Goal: Obtain resource: Download file/media

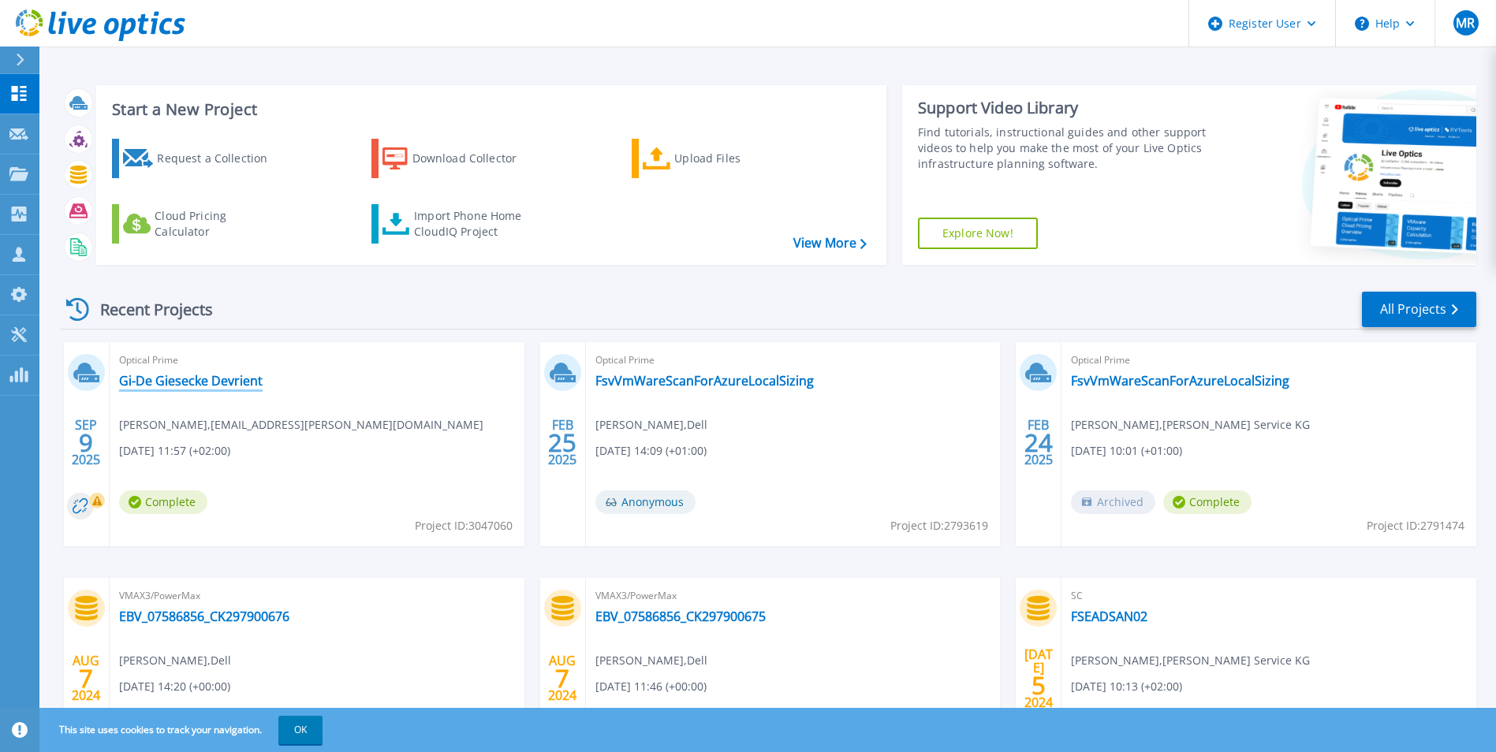
click at [181, 386] on link "Gi-De Giesecke Devrient" at bounding box center [190, 381] width 143 height 16
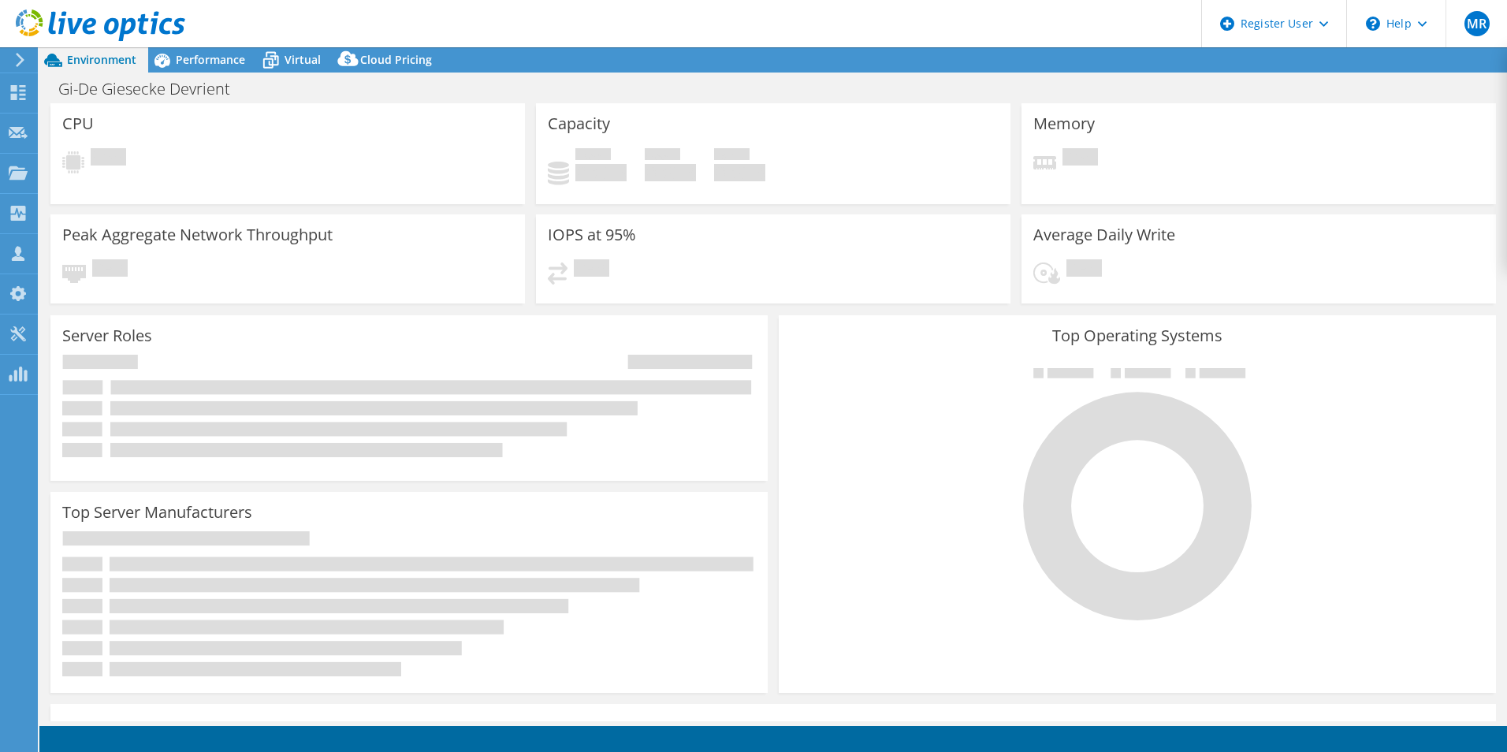
select select "EUFrankfurt"
select select "EUR"
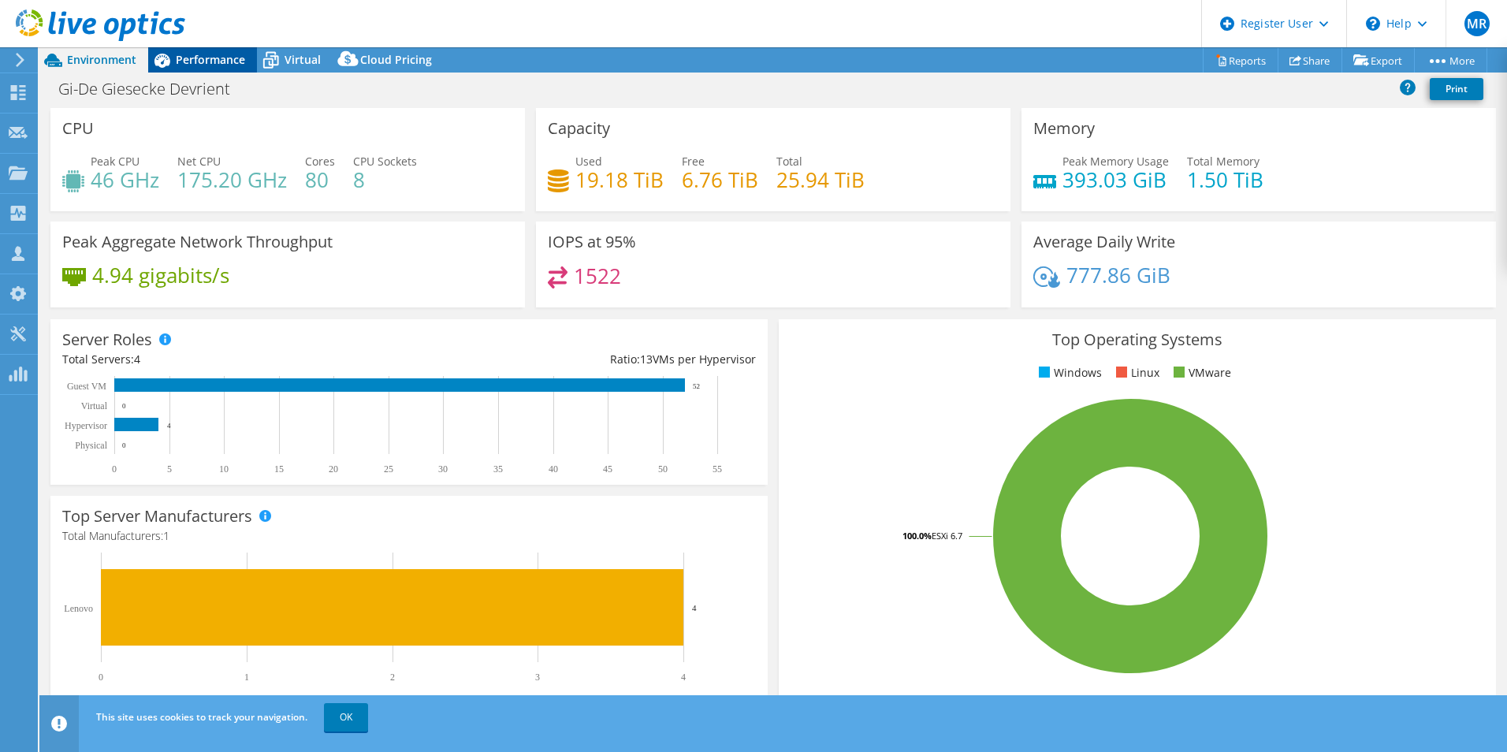
click at [199, 60] on span "Performance" at bounding box center [210, 59] width 69 height 15
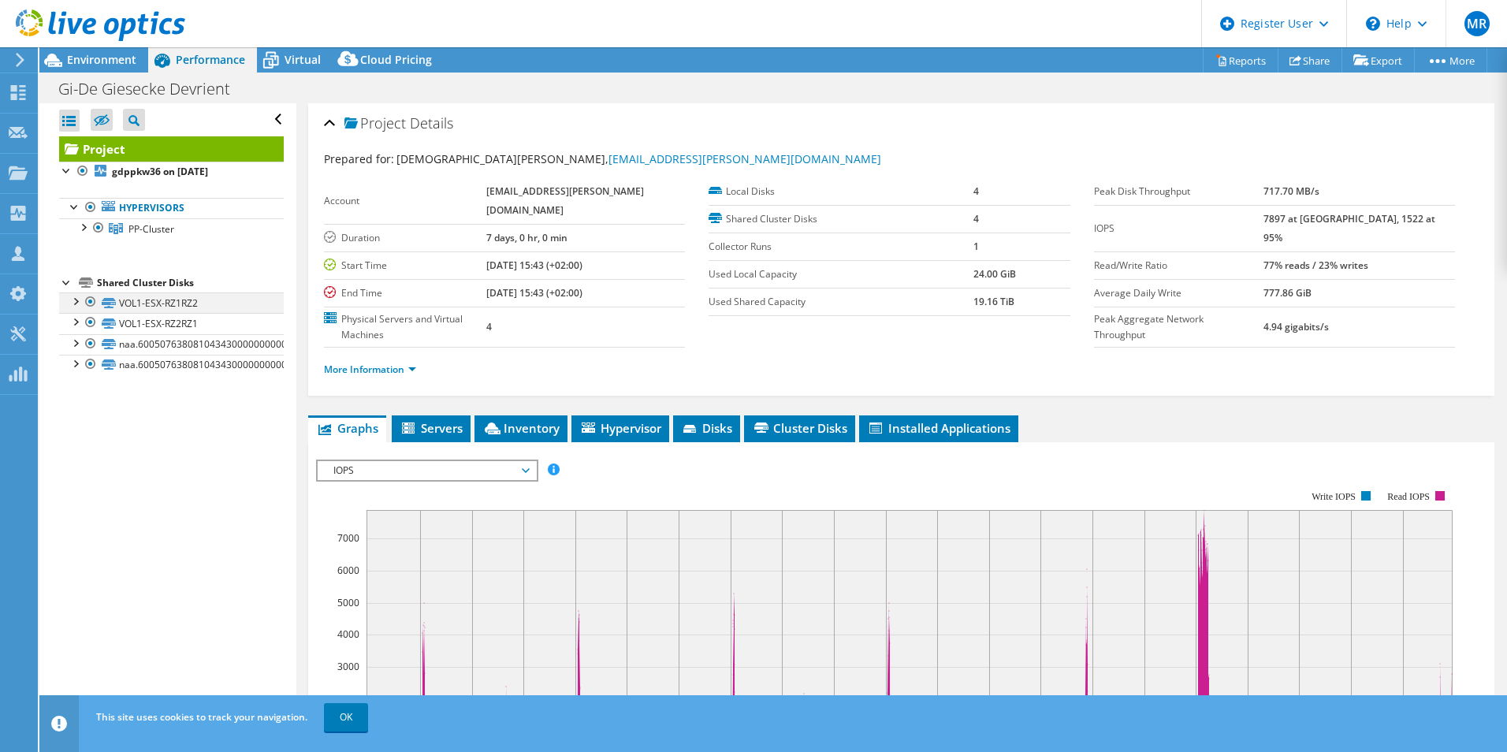
click at [73, 298] on div at bounding box center [75, 300] width 16 height 16
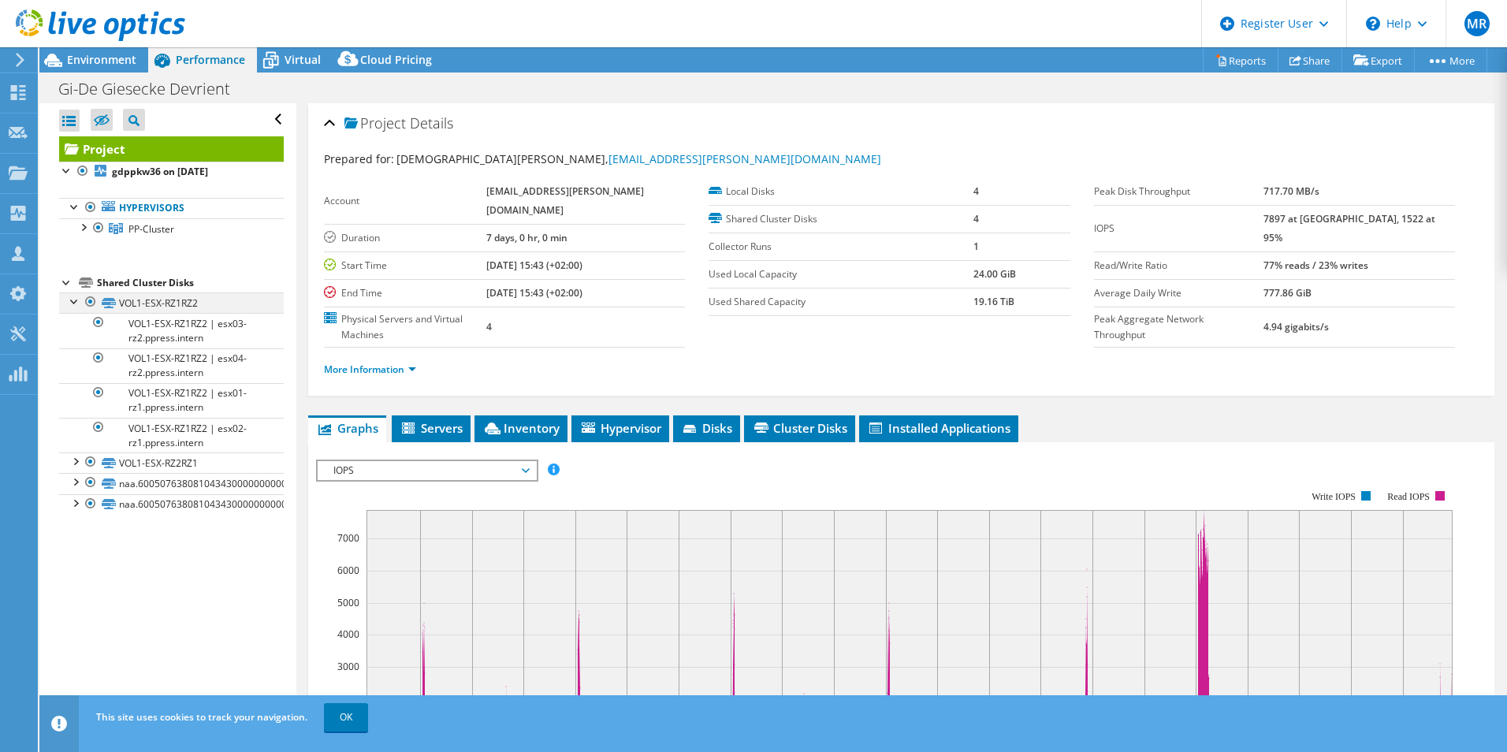
click at [72, 301] on div at bounding box center [75, 300] width 16 height 16
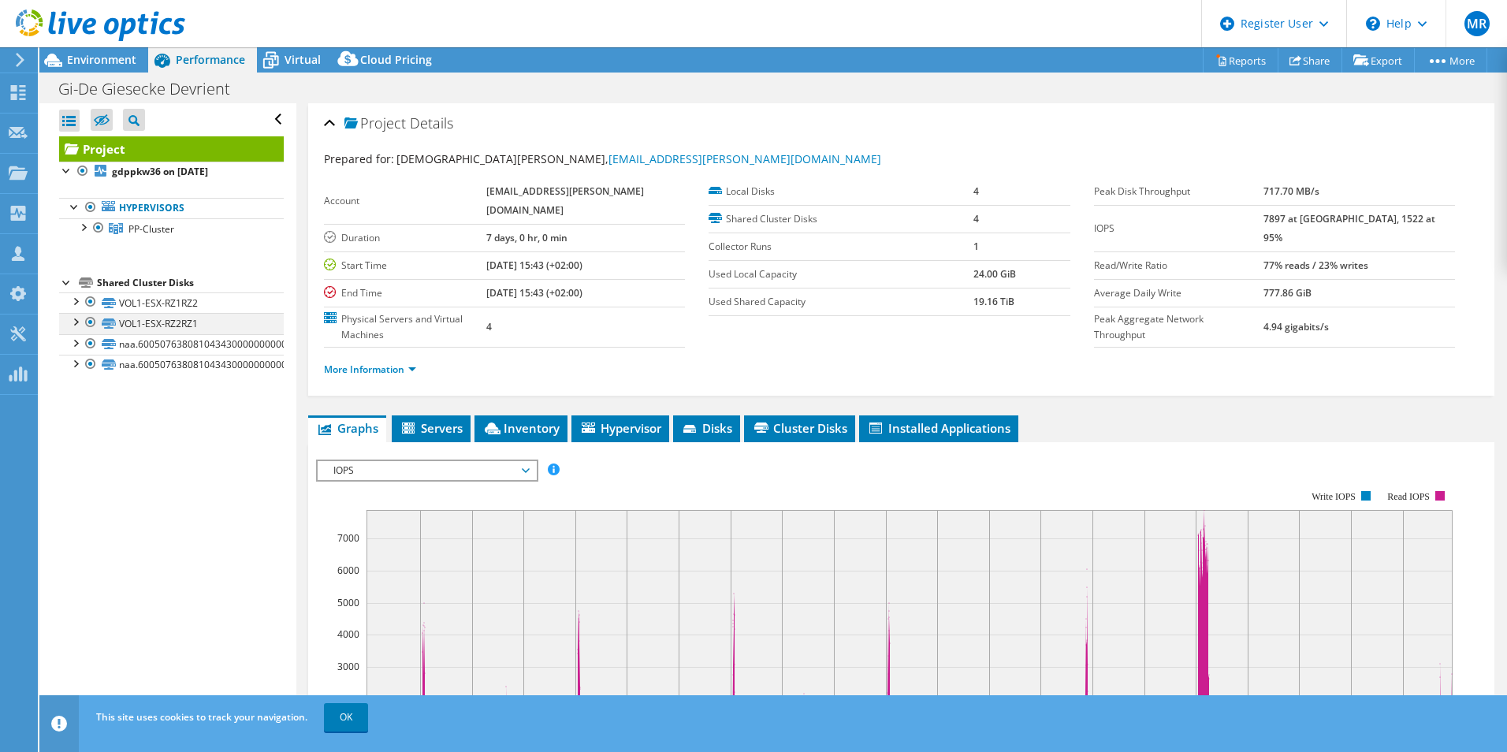
click at [72, 324] on div at bounding box center [75, 321] width 16 height 16
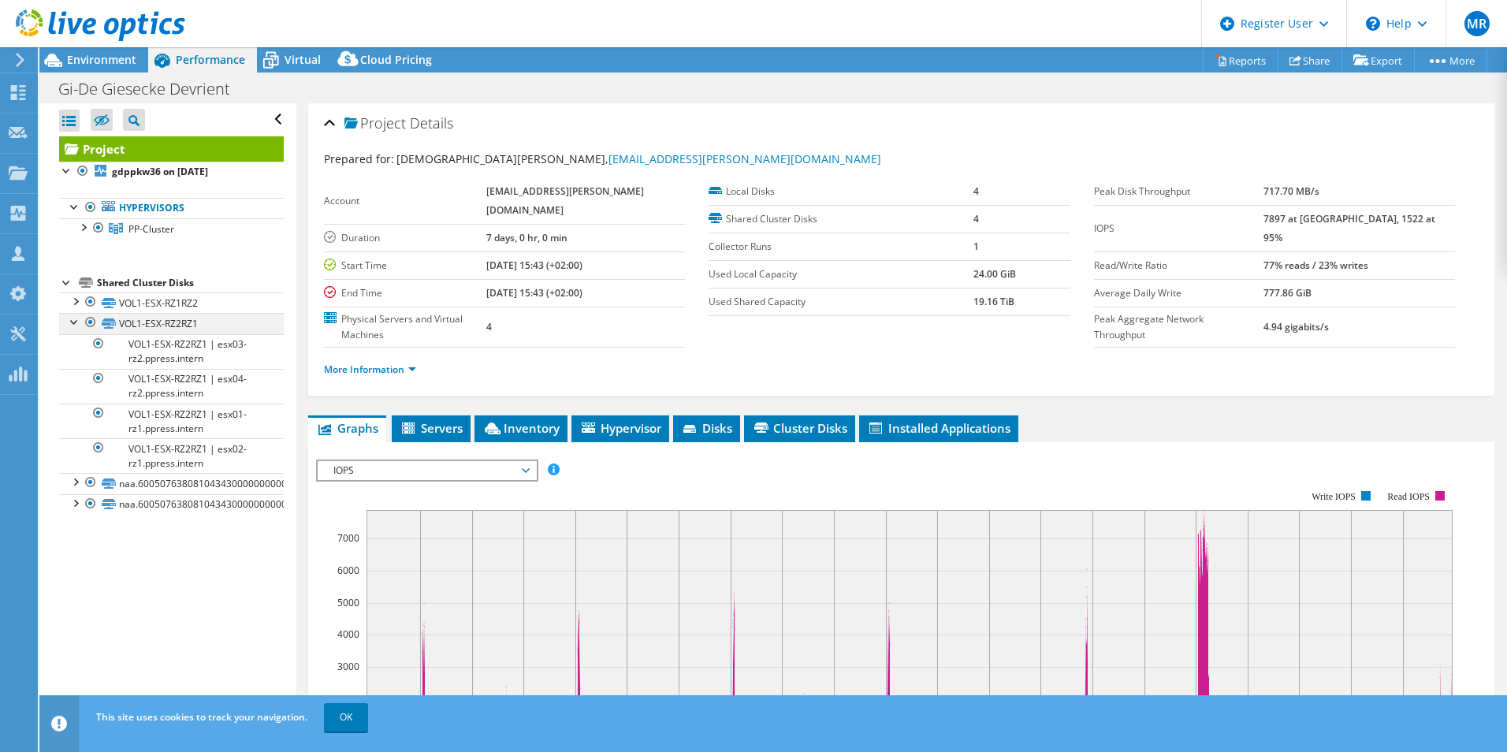
click at [72, 324] on div at bounding box center [75, 321] width 16 height 16
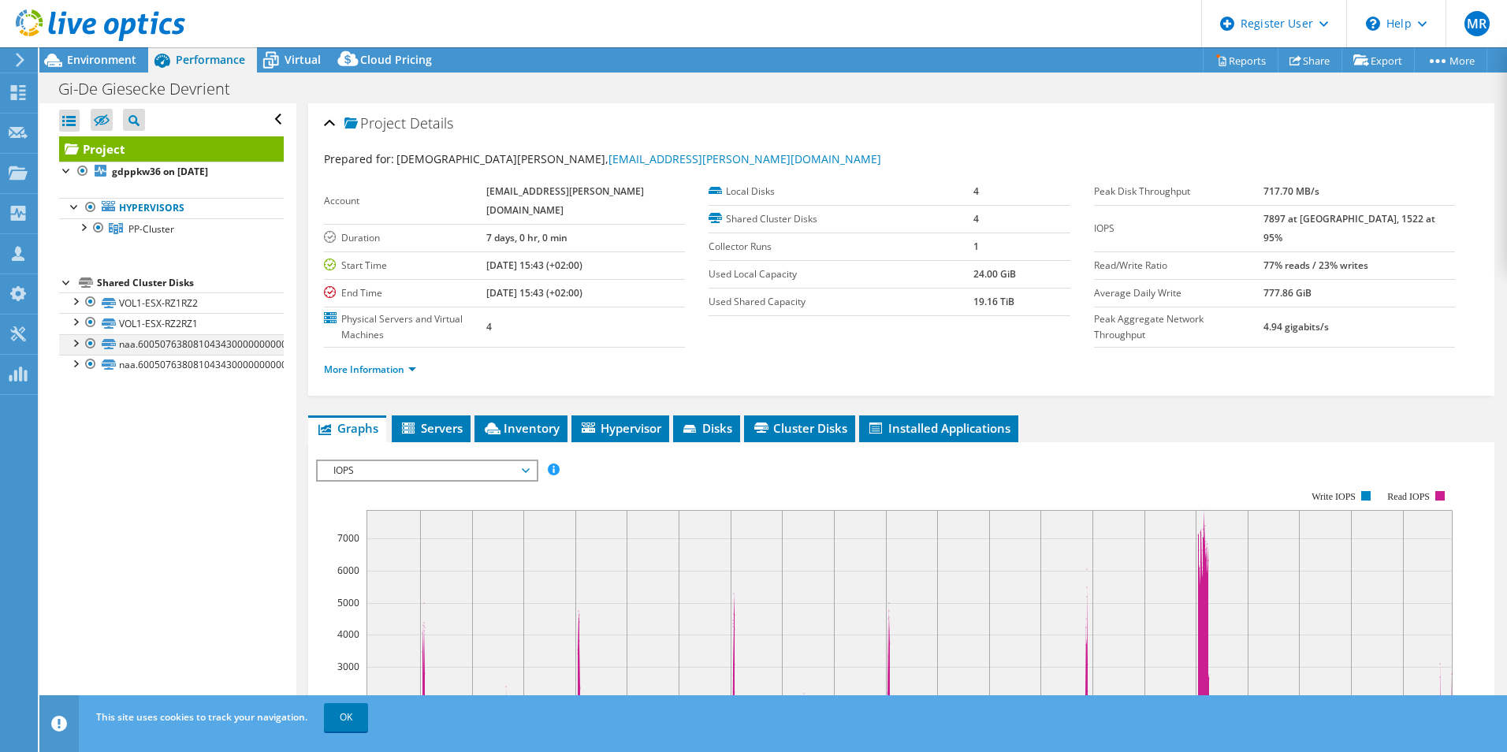
click at [74, 348] on div at bounding box center [75, 342] width 16 height 16
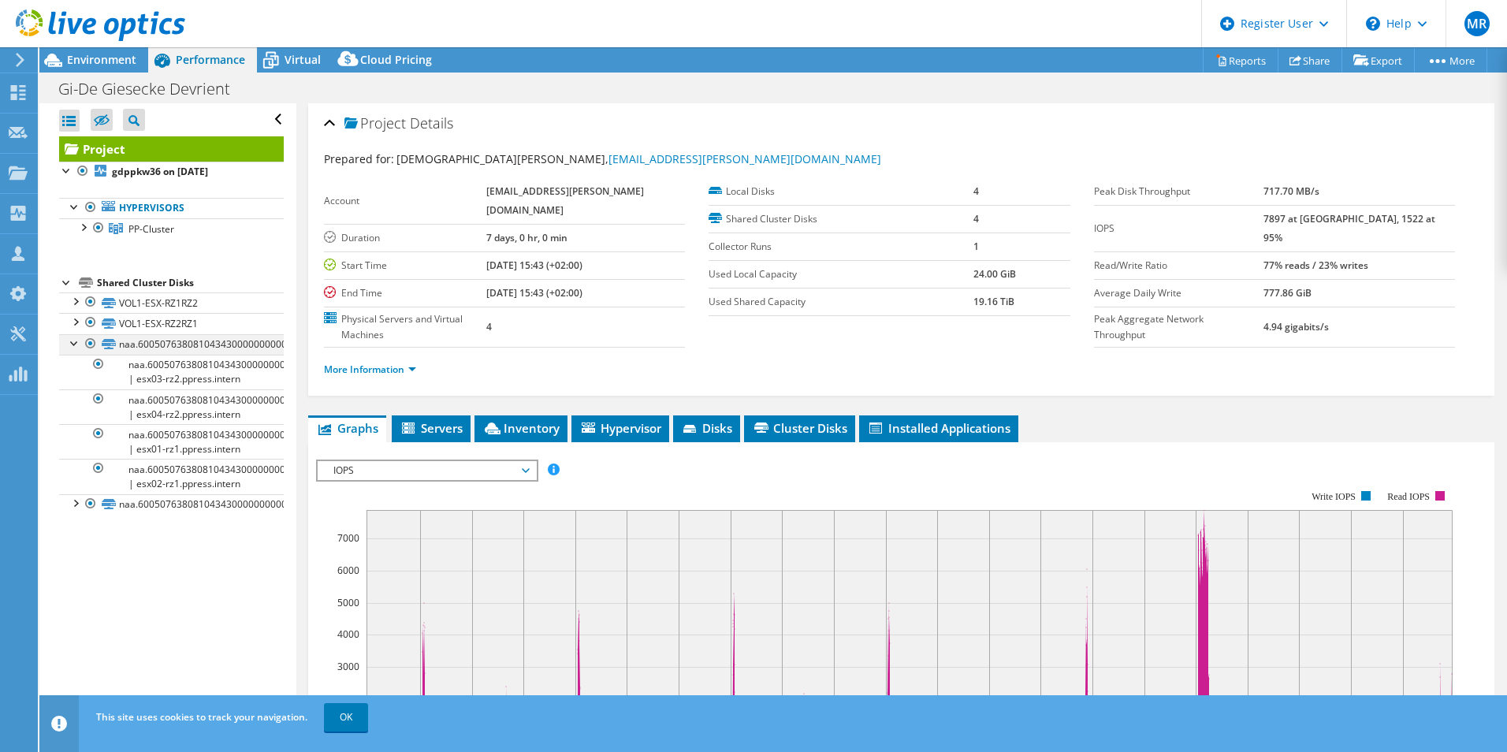
click at [75, 348] on div at bounding box center [75, 342] width 16 height 16
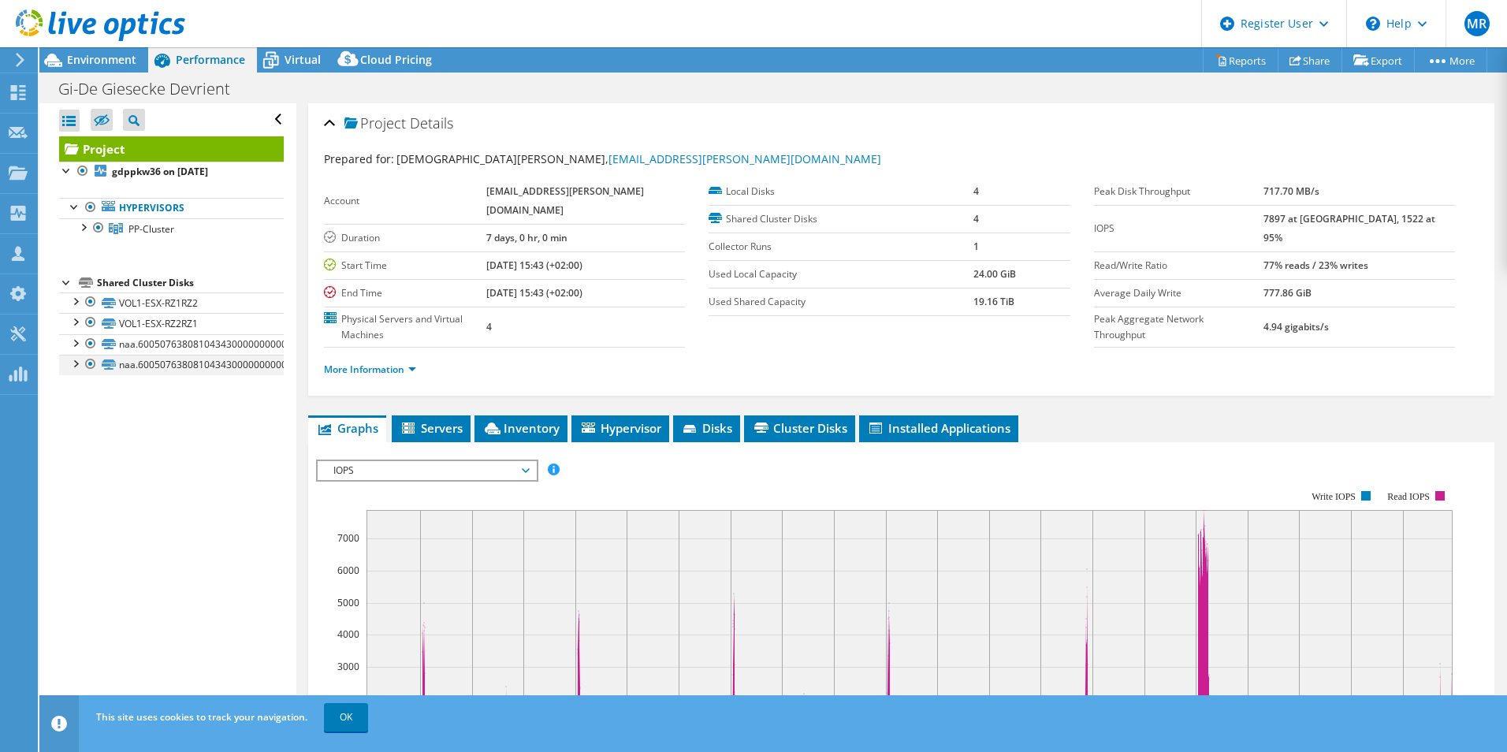
click at [75, 367] on div at bounding box center [75, 363] width 16 height 16
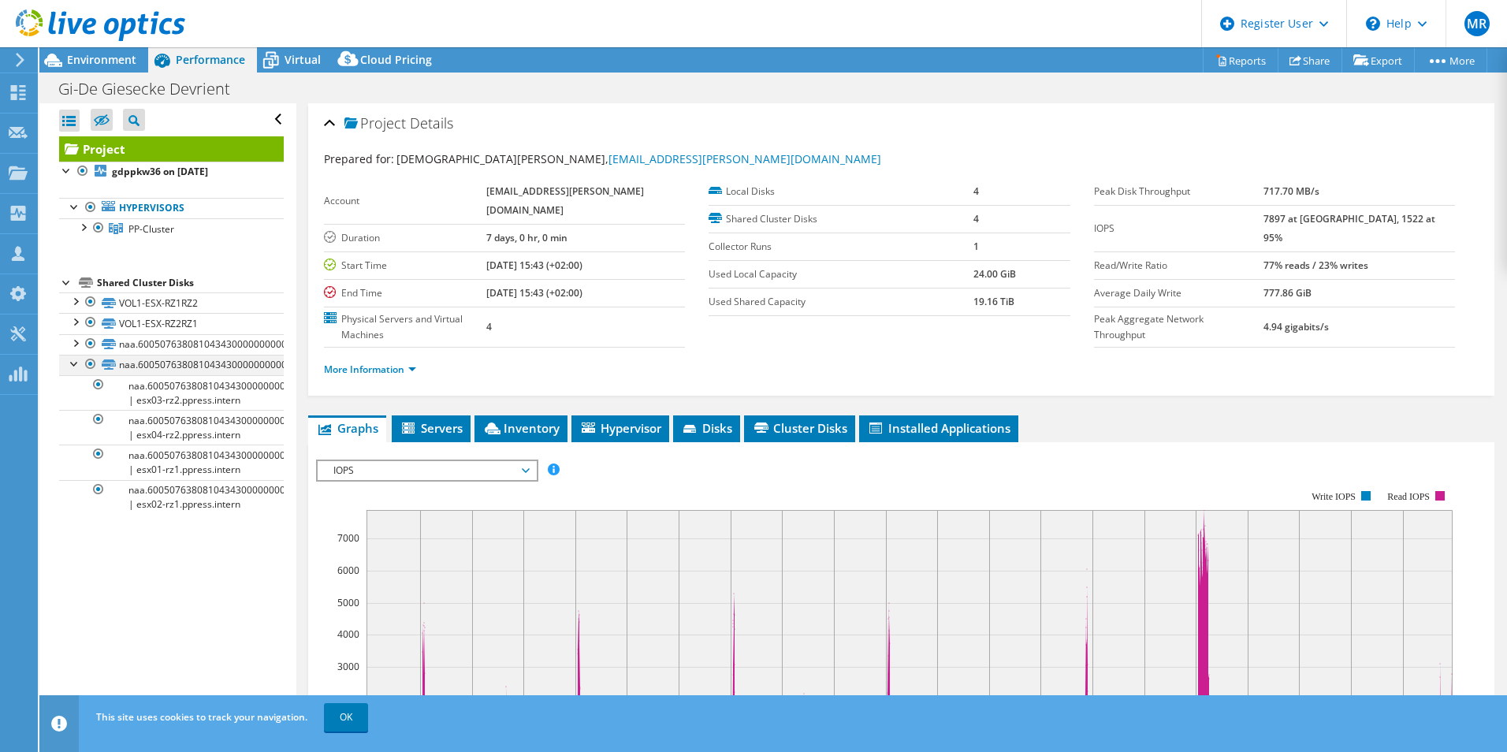
click at [75, 367] on div at bounding box center [75, 363] width 16 height 16
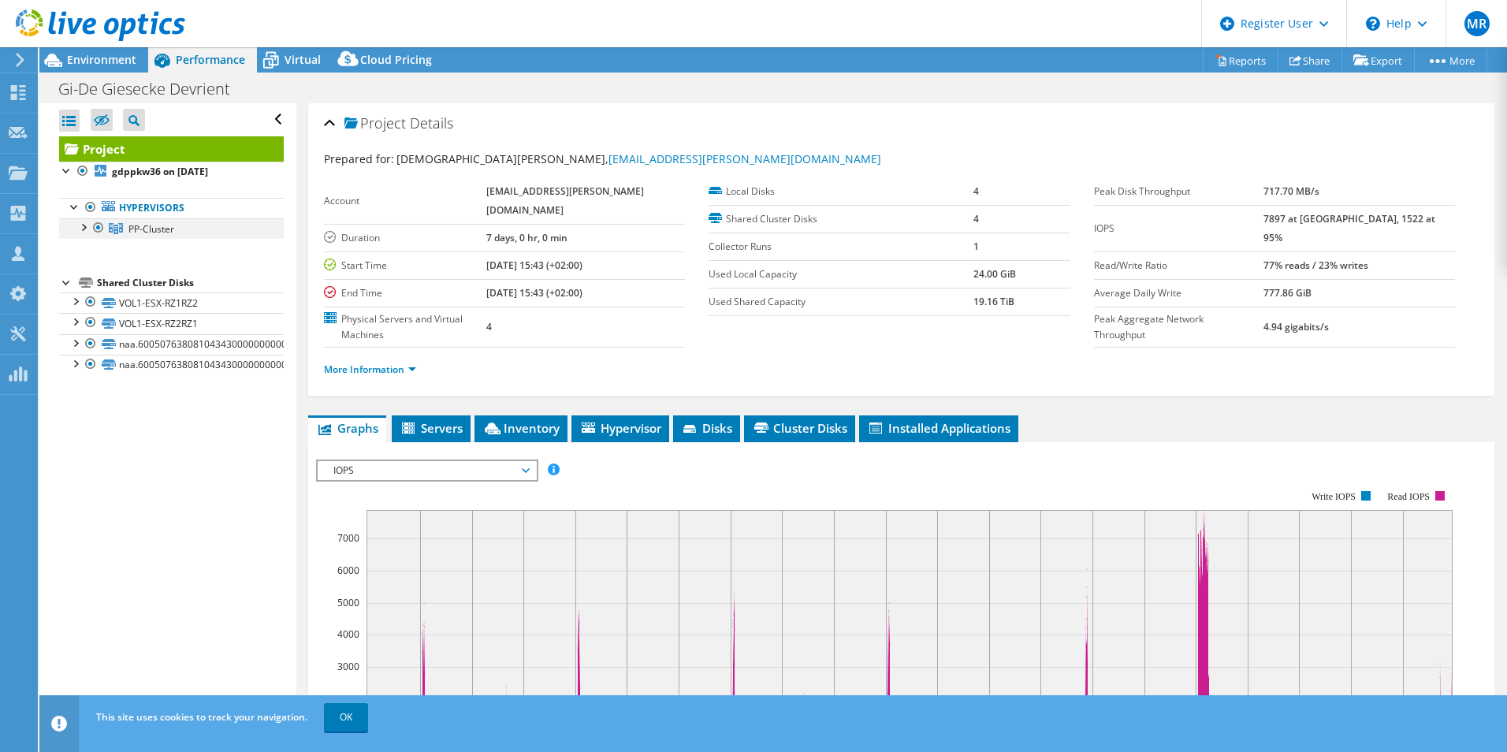
click at [83, 229] on div at bounding box center [83, 226] width 16 height 16
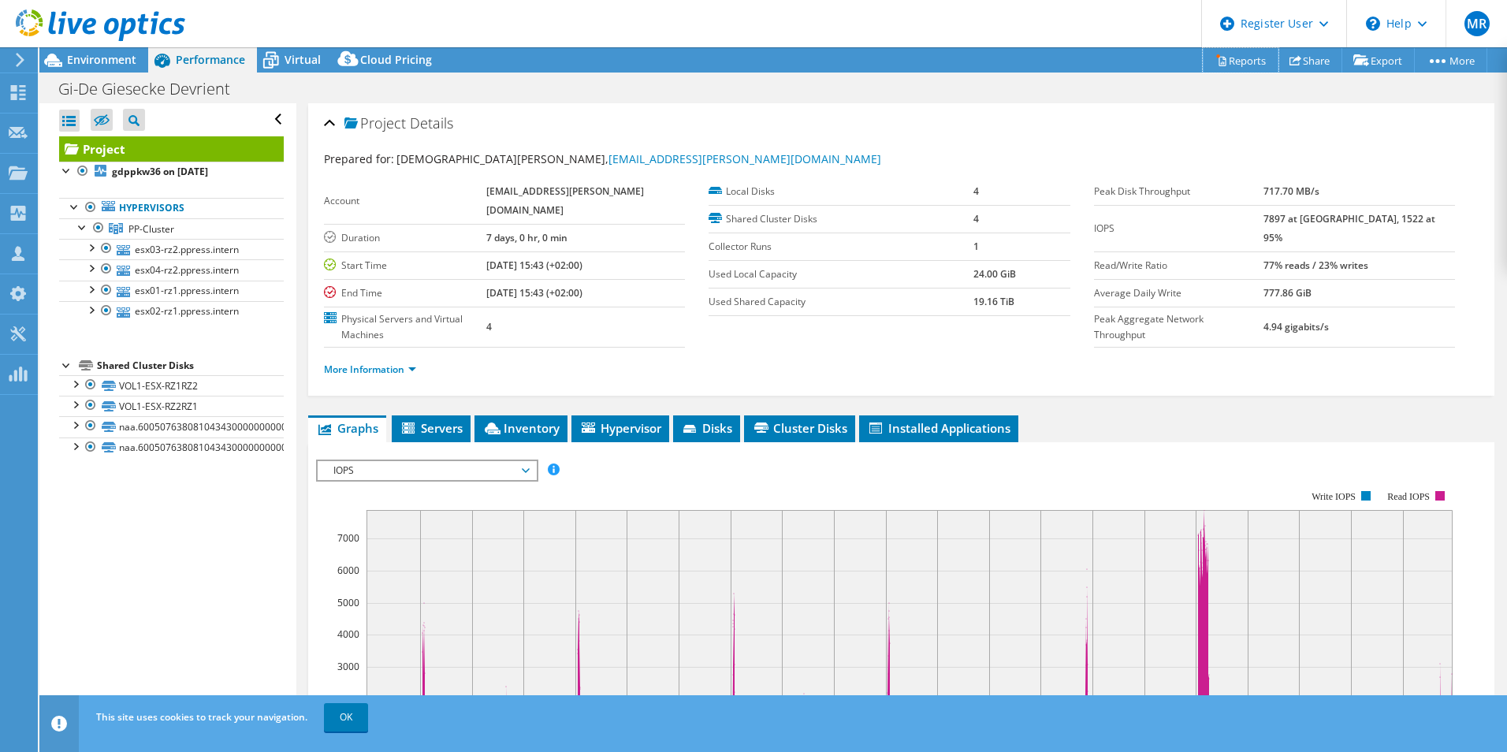
click at [1224, 58] on link "Reports" at bounding box center [1241, 60] width 76 height 24
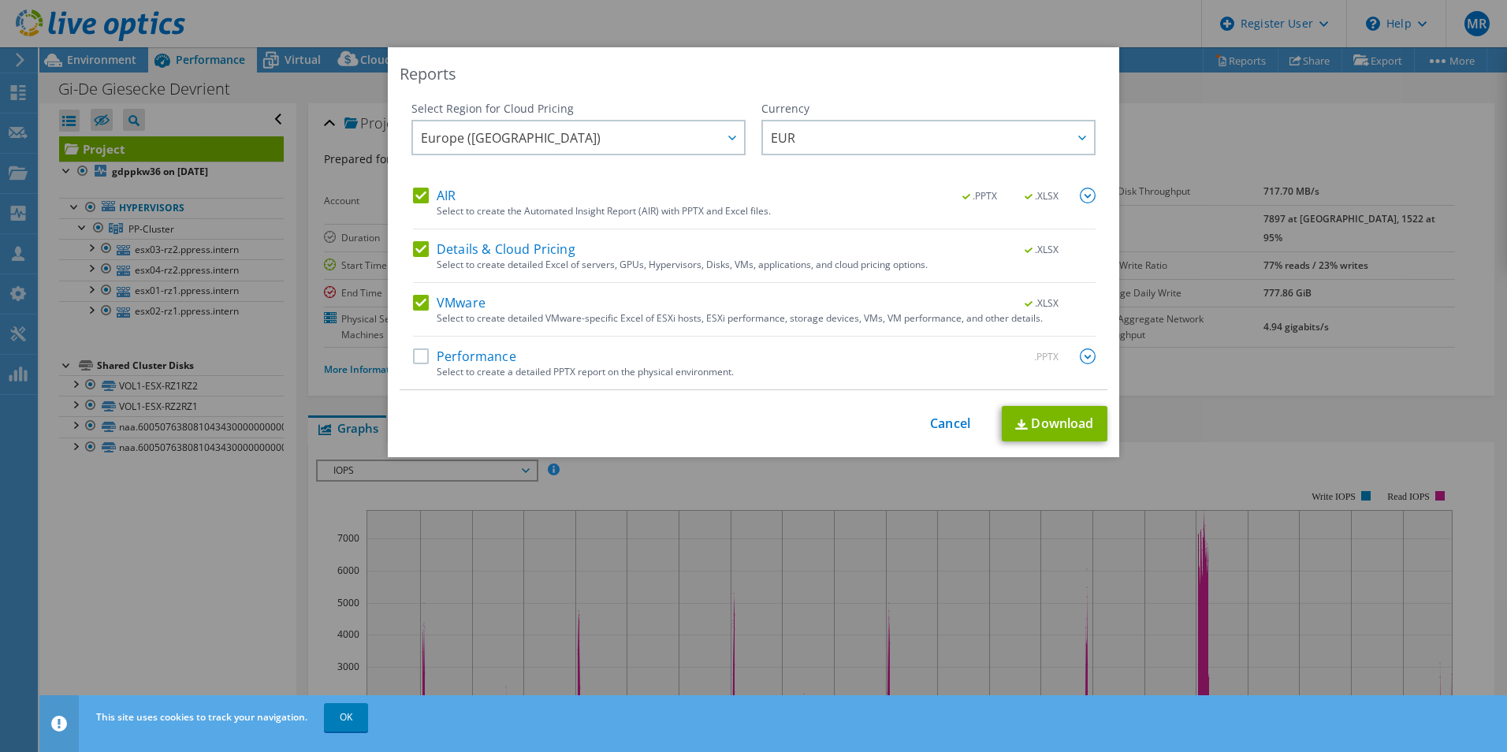
click at [415, 252] on label "Details & Cloud Pricing" at bounding box center [494, 249] width 162 height 16
click at [0, 0] on input "Details & Cloud Pricing" at bounding box center [0, 0] width 0 height 0
click at [414, 356] on label "Performance" at bounding box center [464, 356] width 103 height 16
click at [0, 0] on input "Performance" at bounding box center [0, 0] width 0 height 0
click at [1021, 426] on img at bounding box center [1021, 424] width 13 height 10
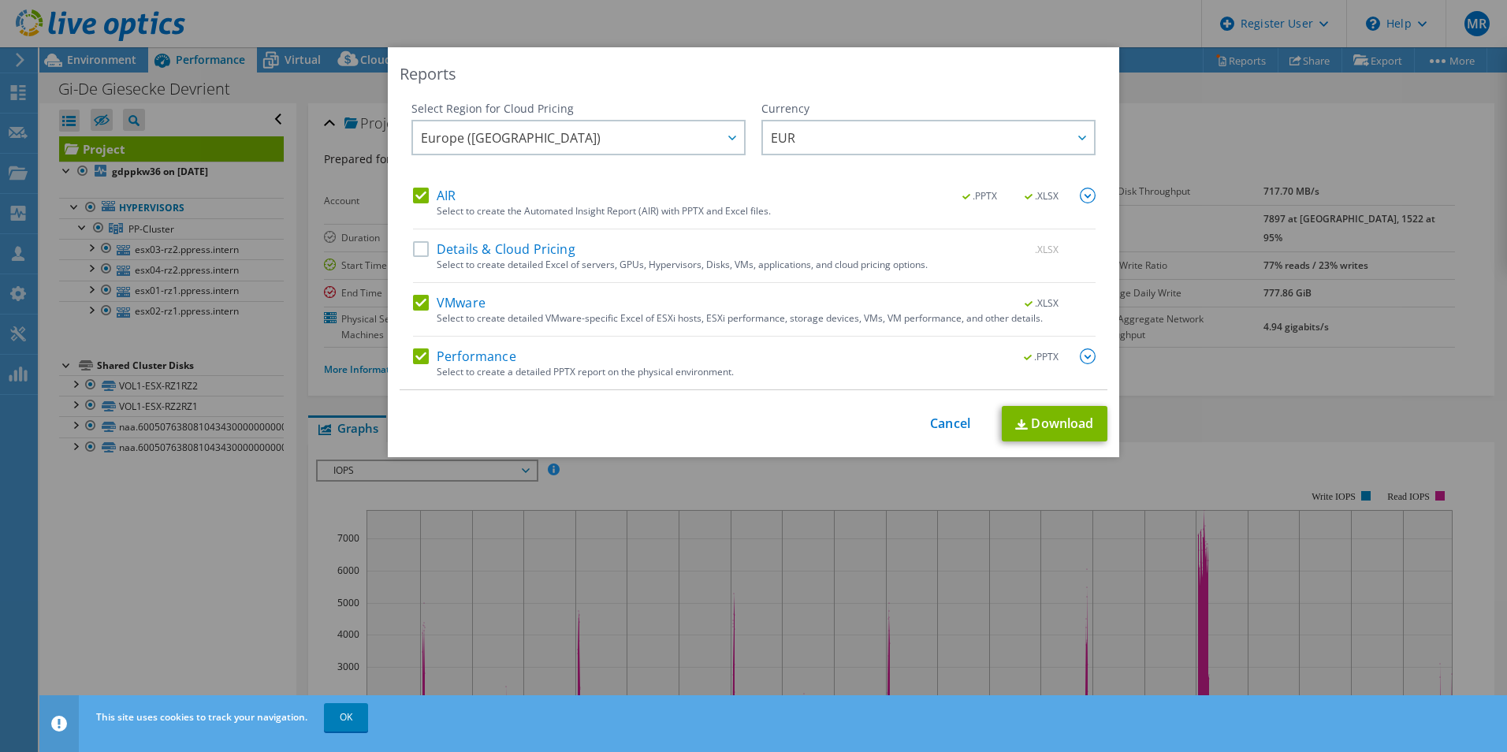
click at [1068, 20] on div "Reports Select Region for Cloud Pricing Asia Pacific ([GEOGRAPHIC_DATA]) [GEOGR…" at bounding box center [753, 376] width 1507 height 752
